Goal: Ask a question

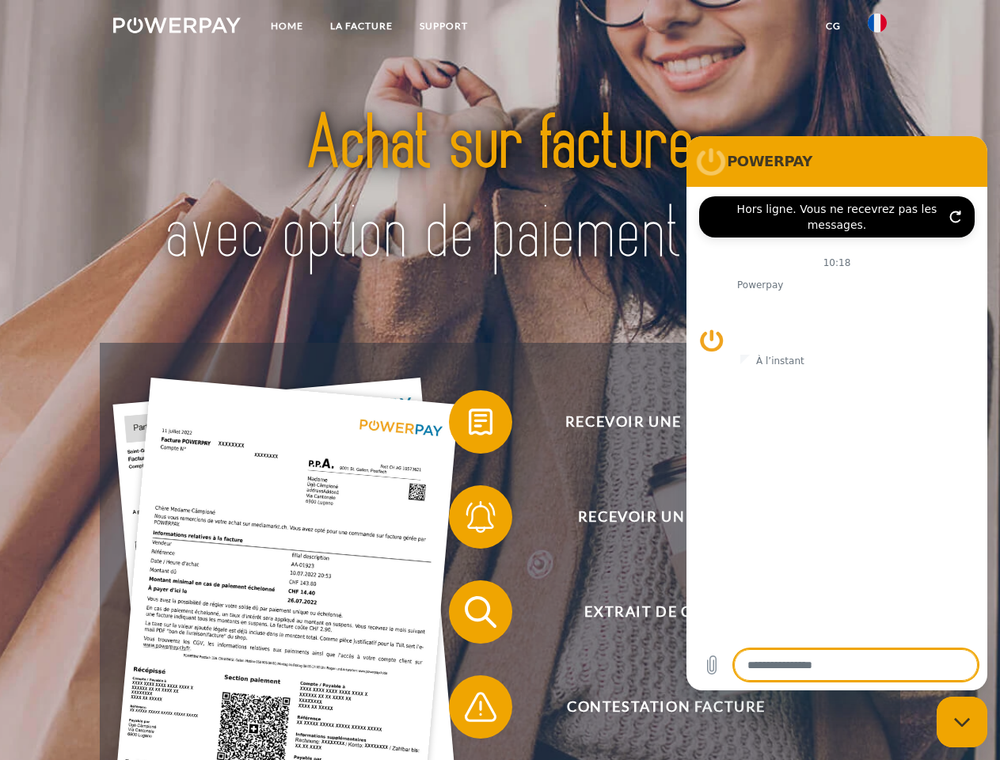
click at [177, 28] on img at bounding box center [177, 25] width 128 height 16
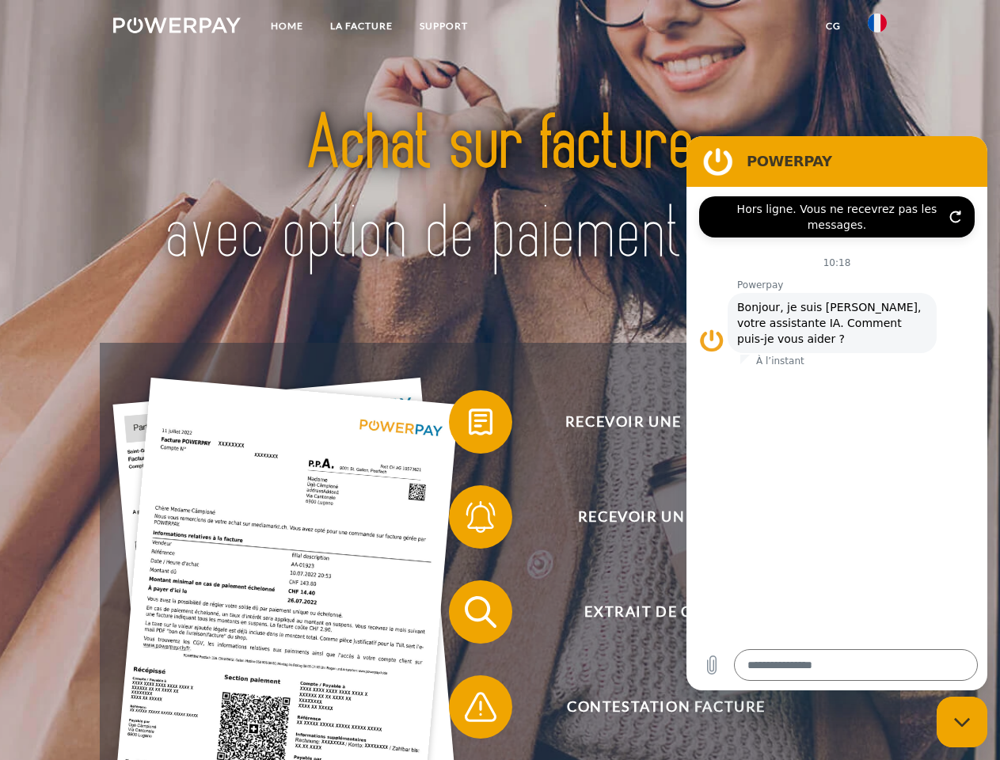
click at [878, 28] on img at bounding box center [877, 22] width 19 height 19
click at [833, 26] on link "CG" at bounding box center [834, 26] width 42 height 29
click at [469, 425] on span at bounding box center [456, 422] width 79 height 79
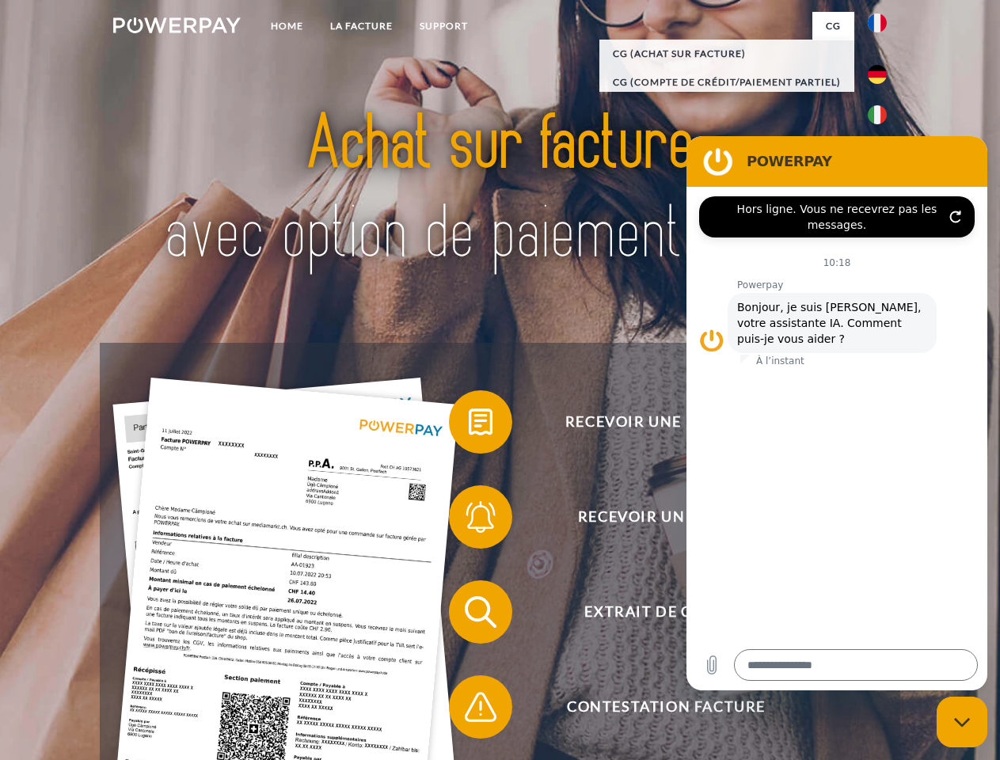
click at [469, 520] on div "Recevoir une facture ? Recevoir un rappel? Extrait de compte retour" at bounding box center [500, 660] width 800 height 634
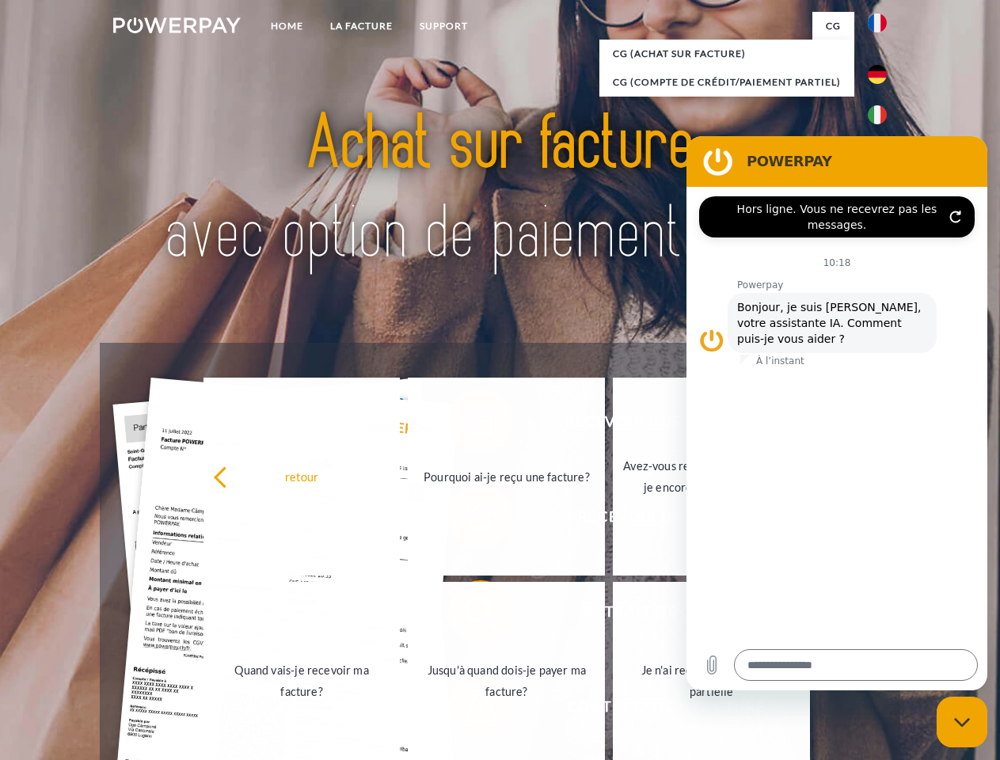
click at [469, 615] on link "Jusqu'à quand dois-je payer ma facture?" at bounding box center [506, 681] width 197 height 198
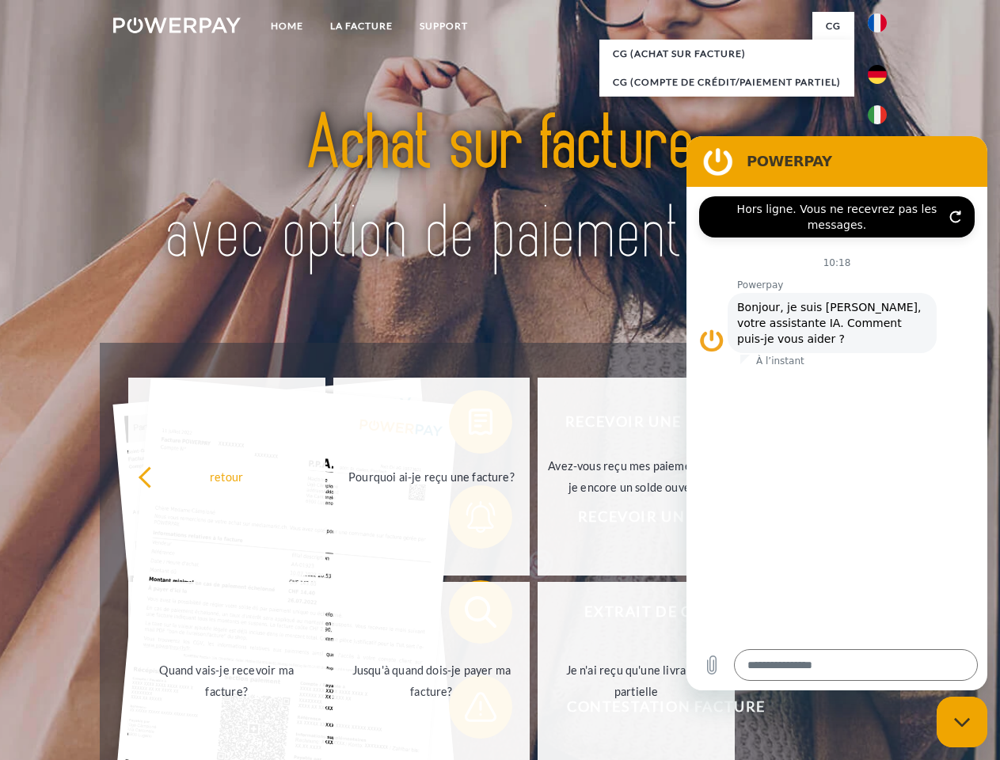
click at [469, 710] on span at bounding box center [456, 707] width 79 height 79
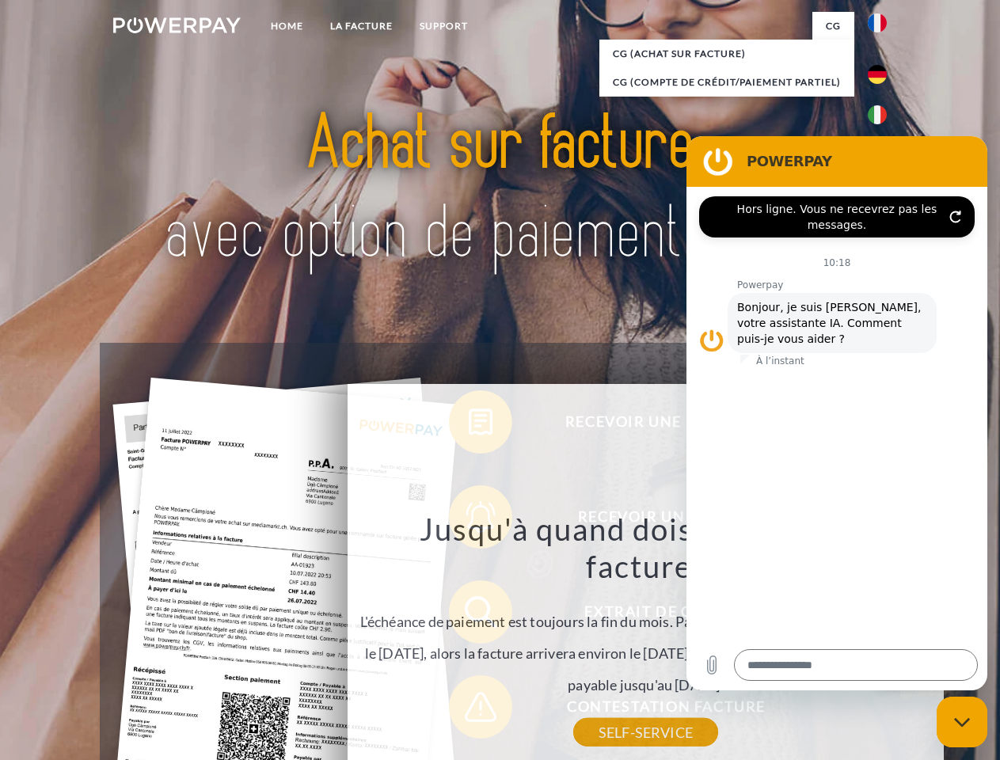
click at [962, 722] on icon "Fermer la fenêtre de messagerie" at bounding box center [962, 723] width 17 height 10
type textarea "*"
